Goal: Navigation & Orientation: Find specific page/section

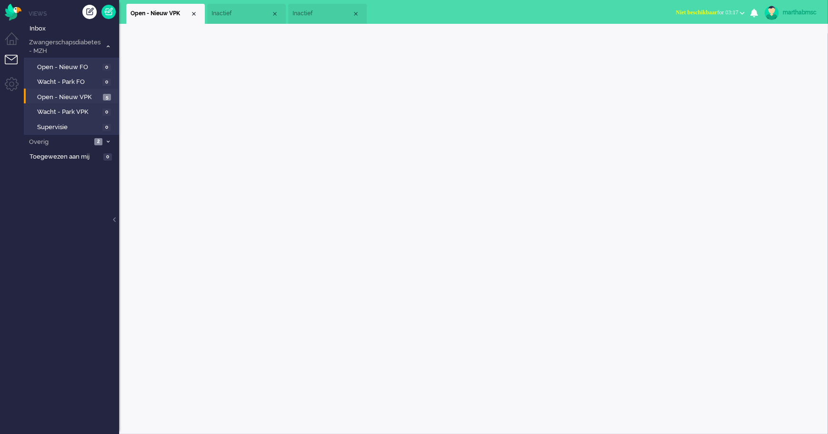
click at [66, 97] on span "Open - Nieuw VPK" at bounding box center [68, 97] width 63 height 9
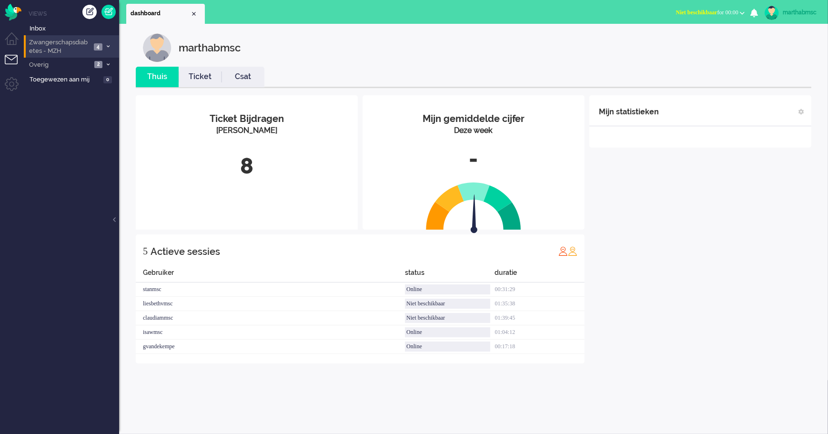
click at [75, 47] on span "Zwangerschapsdiabetes - MZH" at bounding box center [59, 47] width 63 height 18
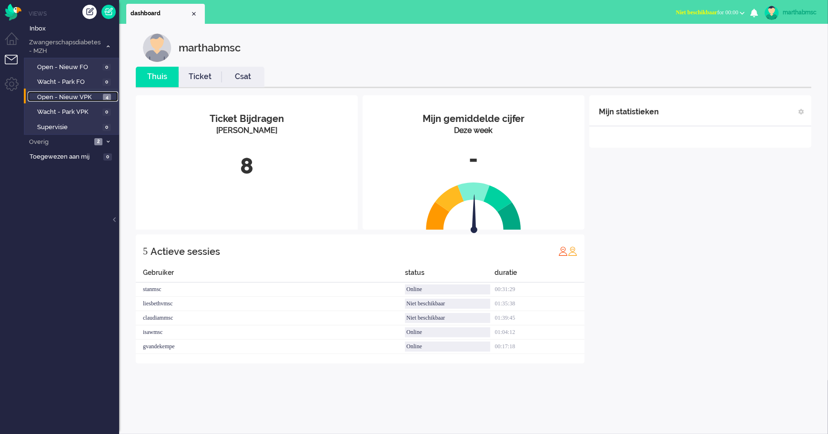
click at [82, 98] on span "Open - Nieuw VPK" at bounding box center [68, 97] width 63 height 9
